Goal: Check status: Check status

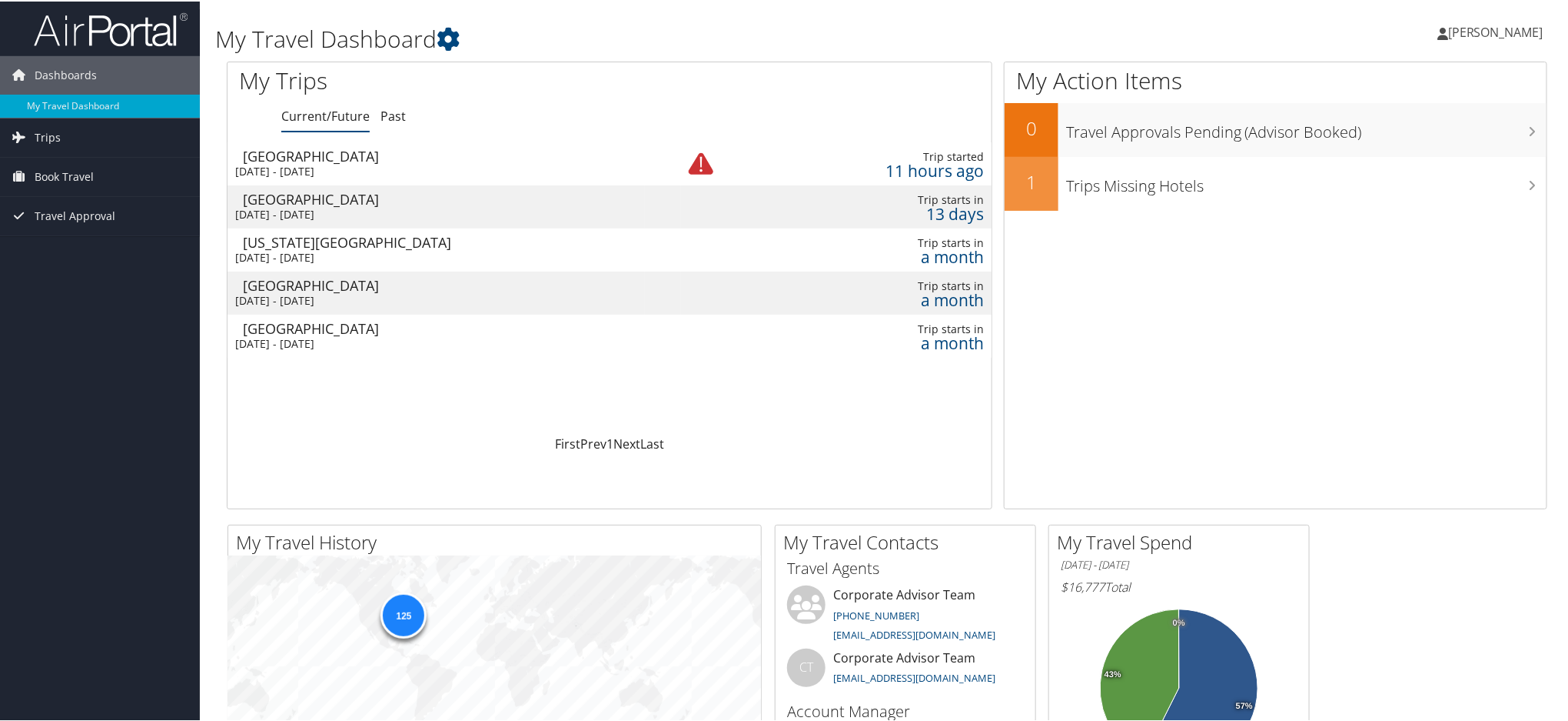
click at [349, 159] on div "[GEOGRAPHIC_DATA]" at bounding box center [444, 154] width 402 height 14
click at [415, 206] on div "[DATE] - [DATE]" at bounding box center [436, 213] width 402 height 14
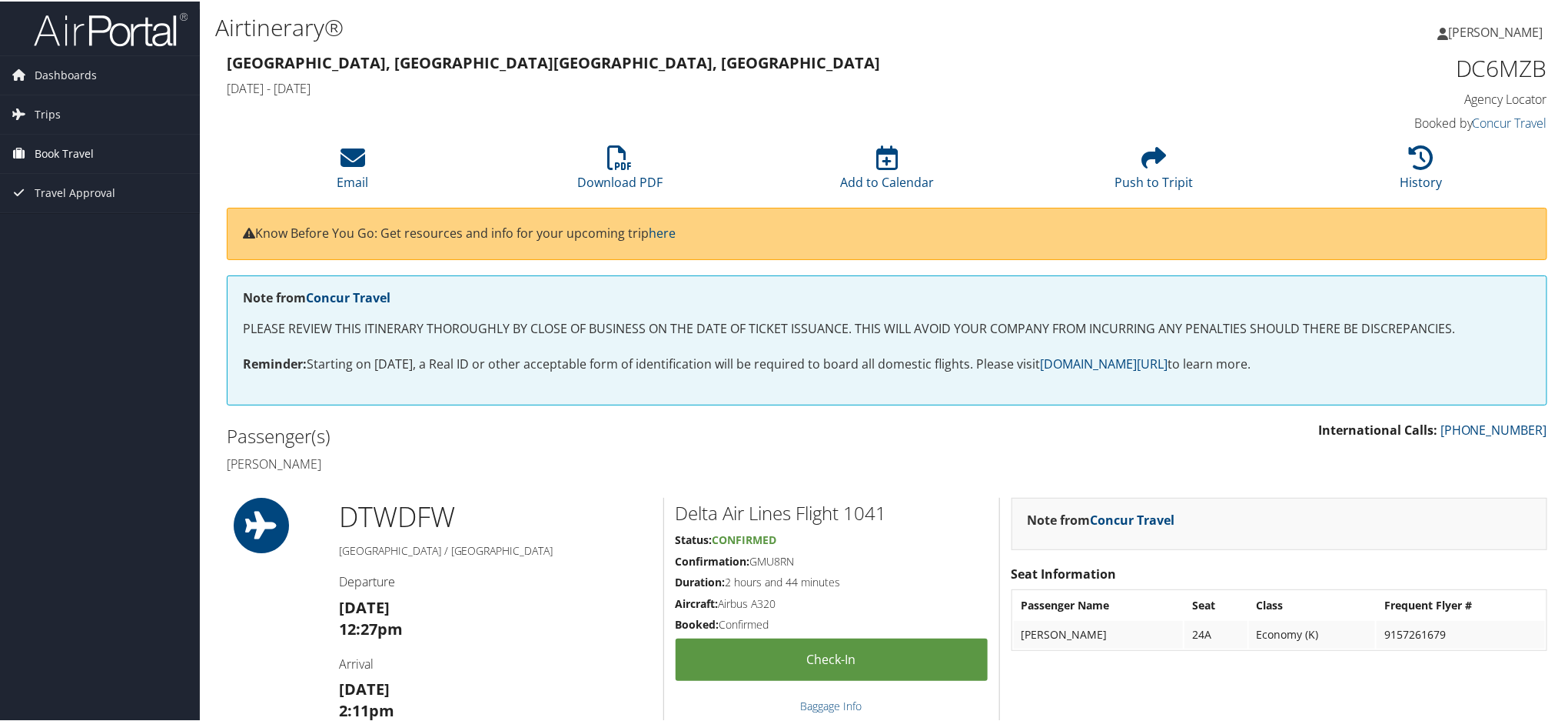
click at [65, 149] on span "Book Travel" at bounding box center [63, 152] width 59 height 38
click at [64, 229] on link "Book/Manage Online Trips" at bounding box center [100, 229] width 200 height 23
click at [71, 229] on link "Book/Manage Online Trips" at bounding box center [100, 229] width 200 height 23
